Goal: Find specific page/section: Find specific page/section

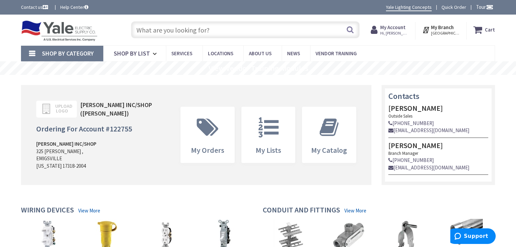
click at [207, 34] on input "text" at bounding box center [245, 29] width 229 height 17
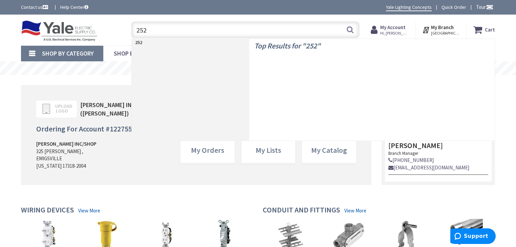
type input "2520"
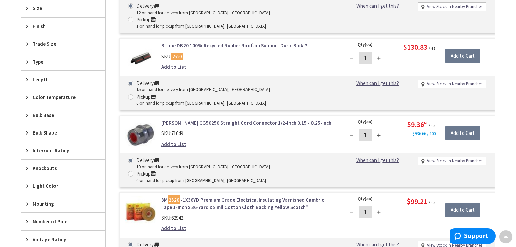
scroll to position [352, 0]
